Goal: Information Seeking & Learning: Learn about a topic

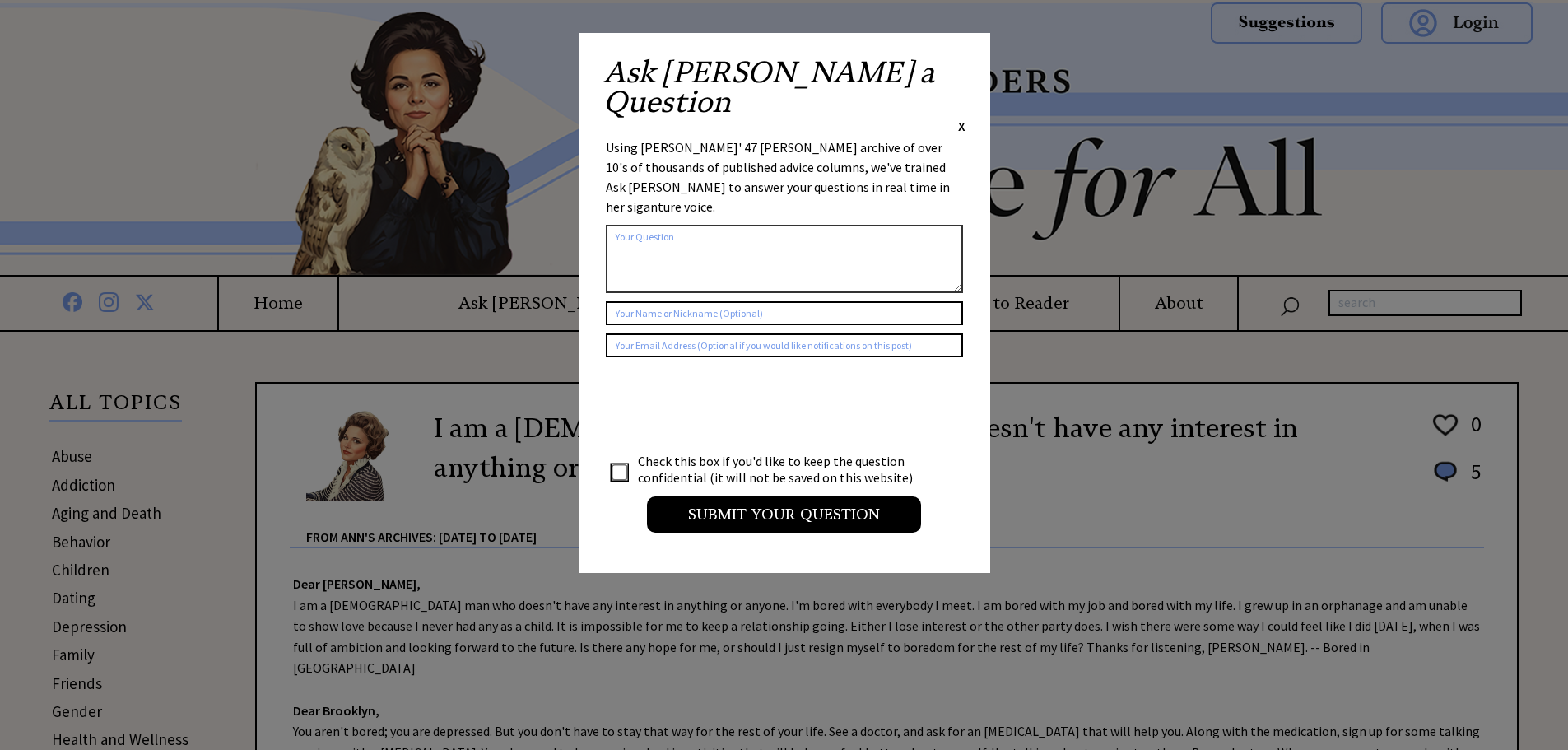
click at [963, 56] on div "Ask [PERSON_NAME] a Question X Using [PERSON_NAME]' 47 [PERSON_NAME] archive of…" at bounding box center [784, 303] width 411 height 540
click at [959, 117] on span "X" at bounding box center [962, 125] width 8 height 16
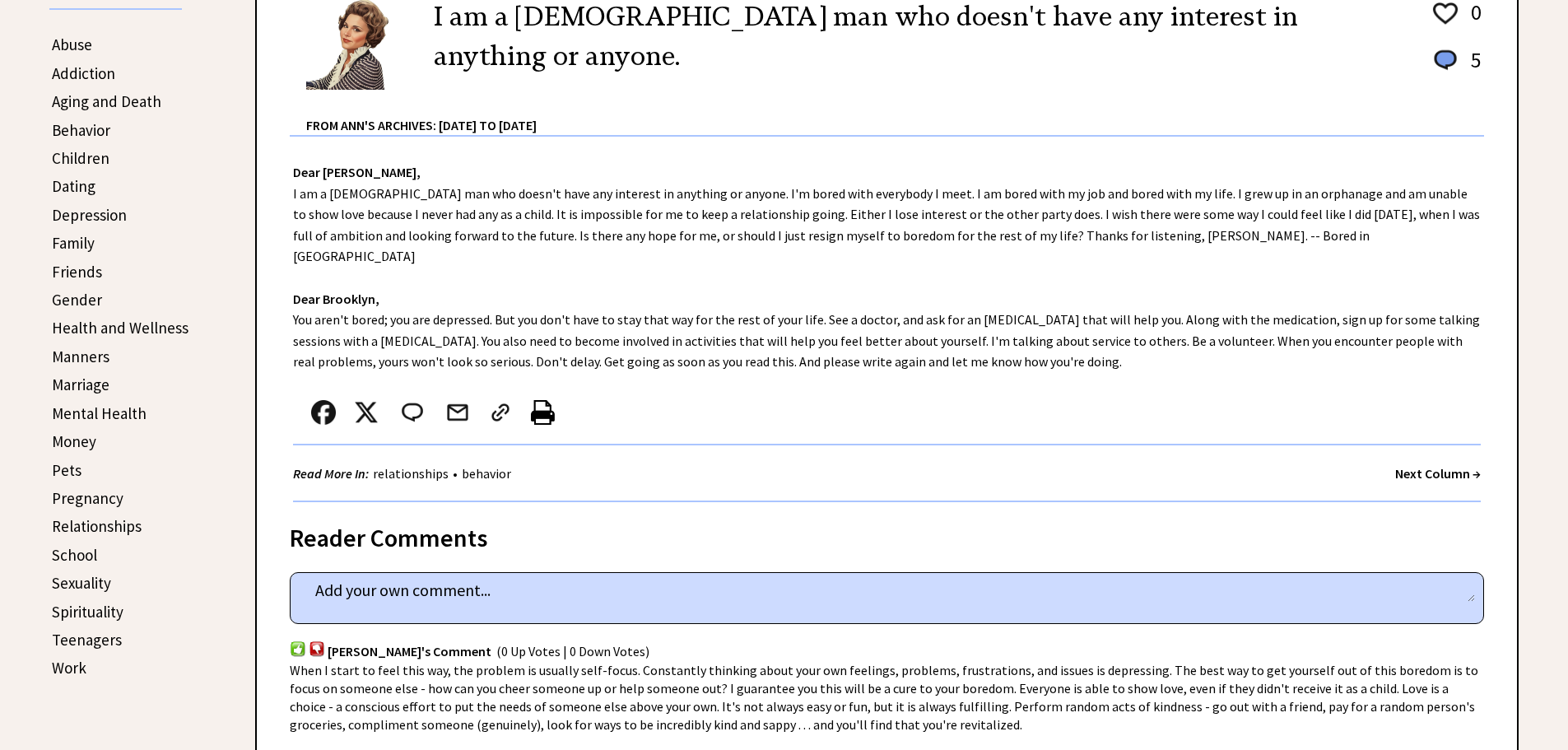
scroll to position [164, 0]
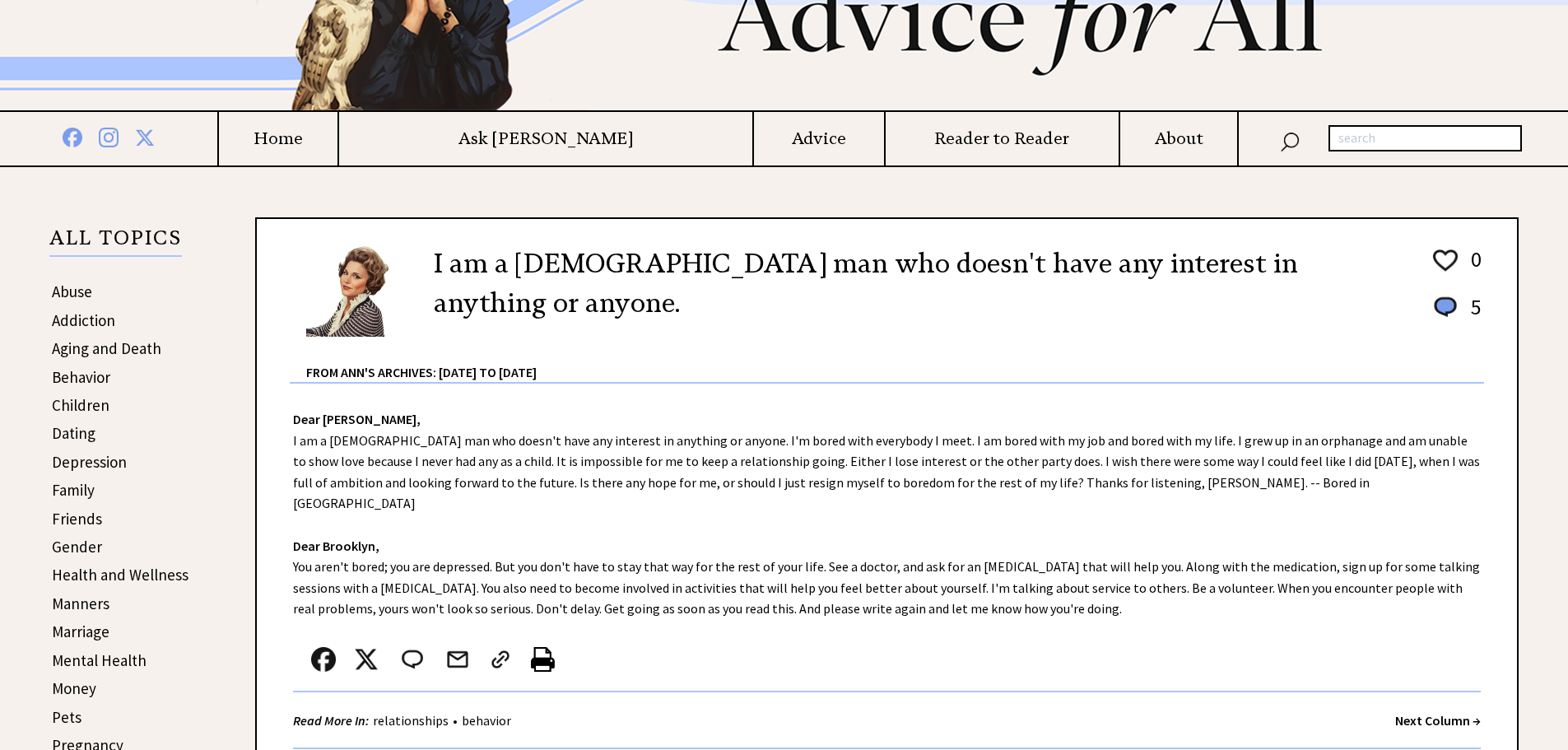
click at [80, 494] on link "Family" at bounding box center [73, 489] width 43 height 20
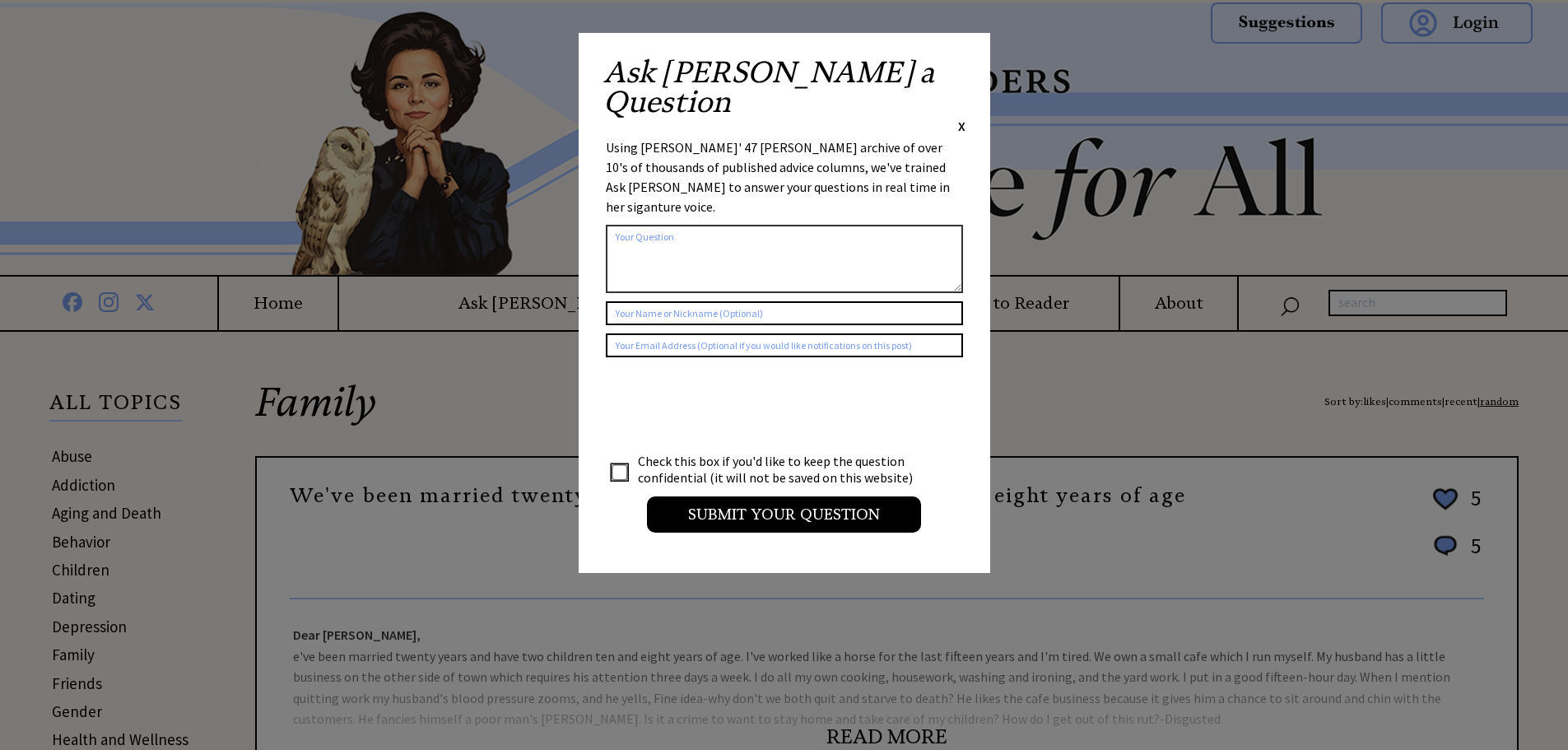
click at [959, 117] on span "X" at bounding box center [962, 125] width 8 height 16
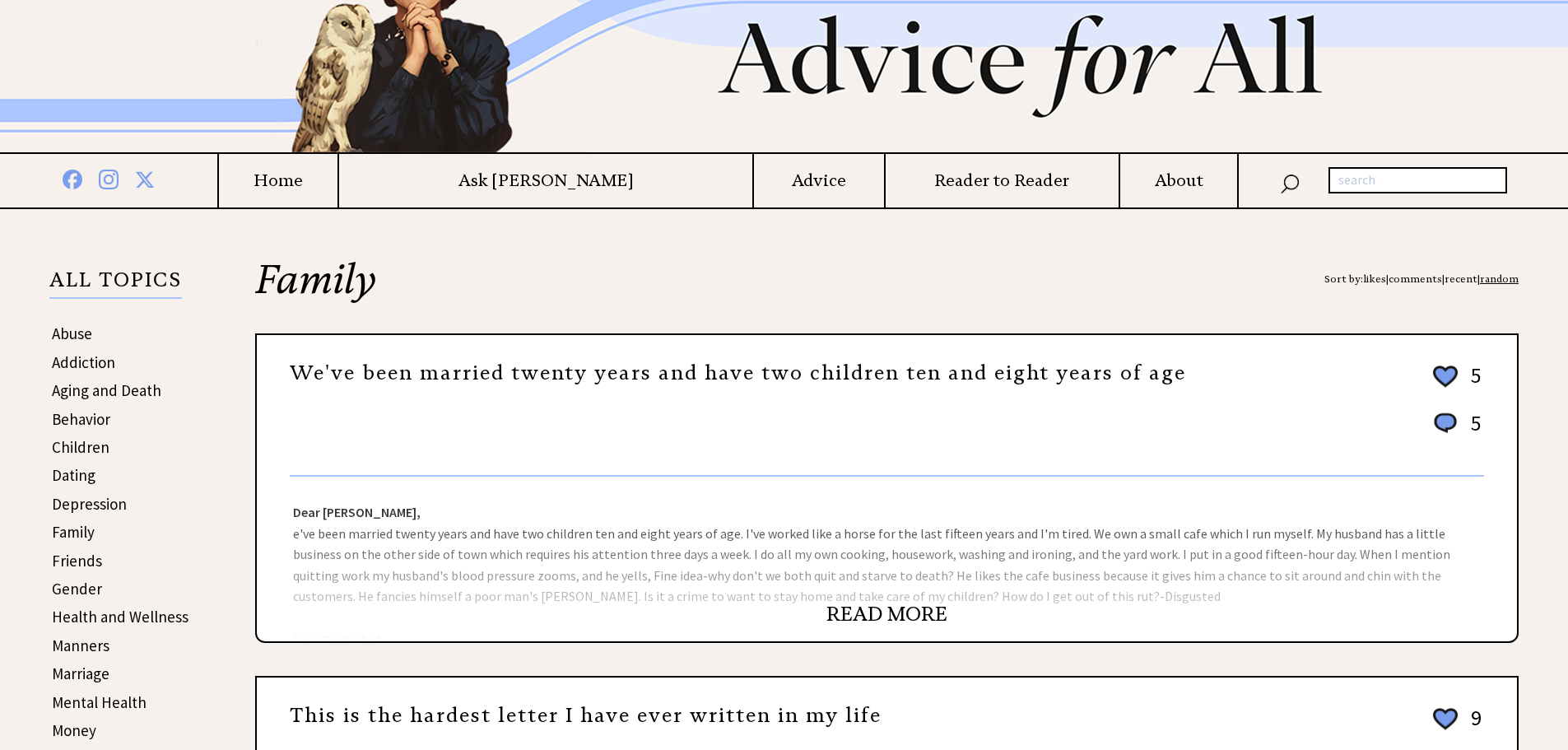
scroll to position [164, 0]
